Goal: Navigation & Orientation: Go to known website

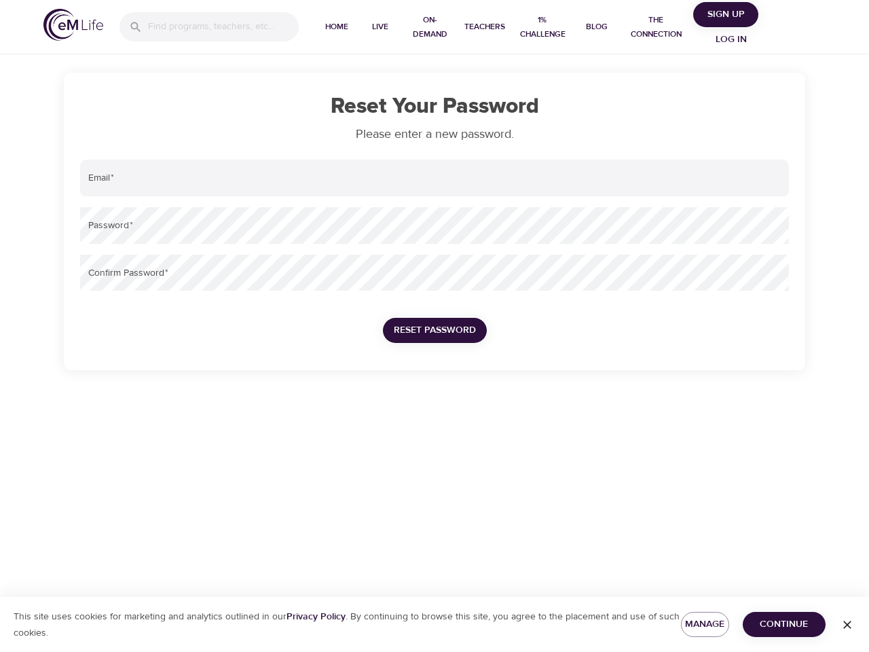
click at [209, 26] on input "search" at bounding box center [223, 26] width 151 height 29
click at [337, 27] on span "Home" at bounding box center [336, 27] width 33 height 14
click at [380, 27] on span "Live" at bounding box center [380, 27] width 33 height 14
click at [430, 27] on span "On-Demand" at bounding box center [430, 27] width 46 height 29
click at [484, 27] on span "Teachers" at bounding box center [484, 27] width 41 height 14
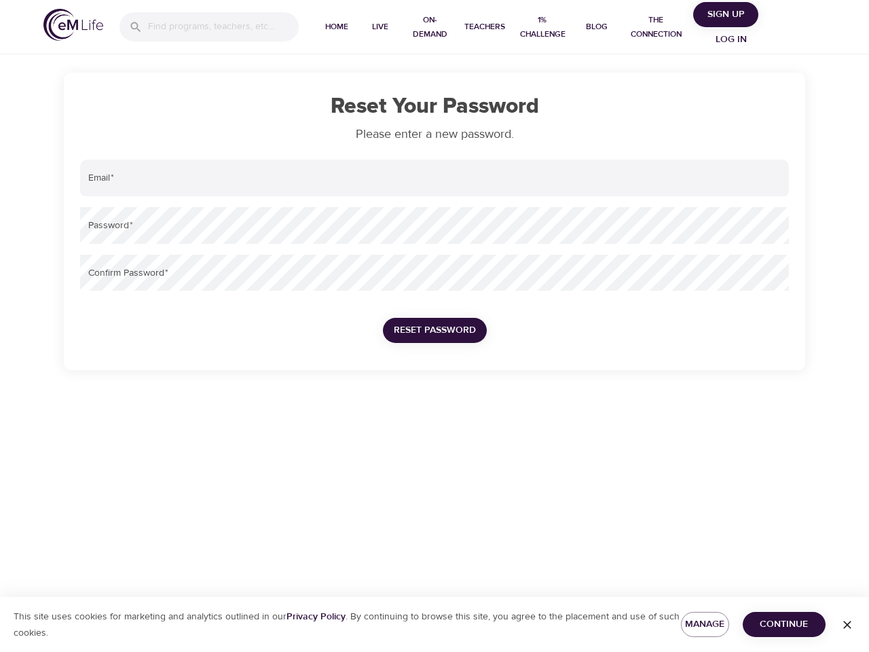
click at [542, 27] on span "1% Challenge" at bounding box center [543, 27] width 54 height 29
click at [596, 27] on span "Blog" at bounding box center [596, 27] width 33 height 14
click at [656, 27] on span "The Connection" at bounding box center [656, 27] width 64 height 29
click at [726, 14] on span "Sign Up" at bounding box center [725, 14] width 54 height 17
click at [732, 39] on span "Log in" at bounding box center [731, 39] width 54 height 17
